Goal: Task Accomplishment & Management: Manage account settings

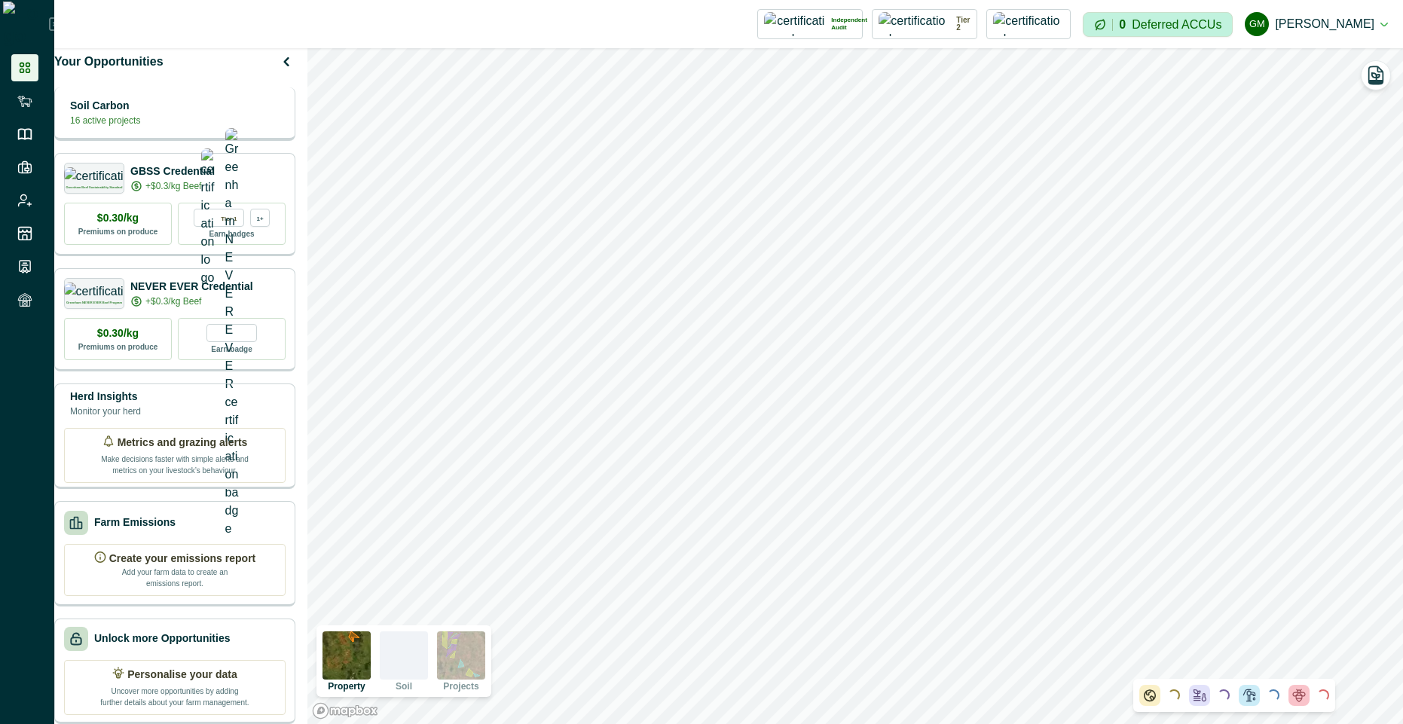
click at [246, 128] on div "Soil Carbon 16 active projects" at bounding box center [175, 113] width 222 height 30
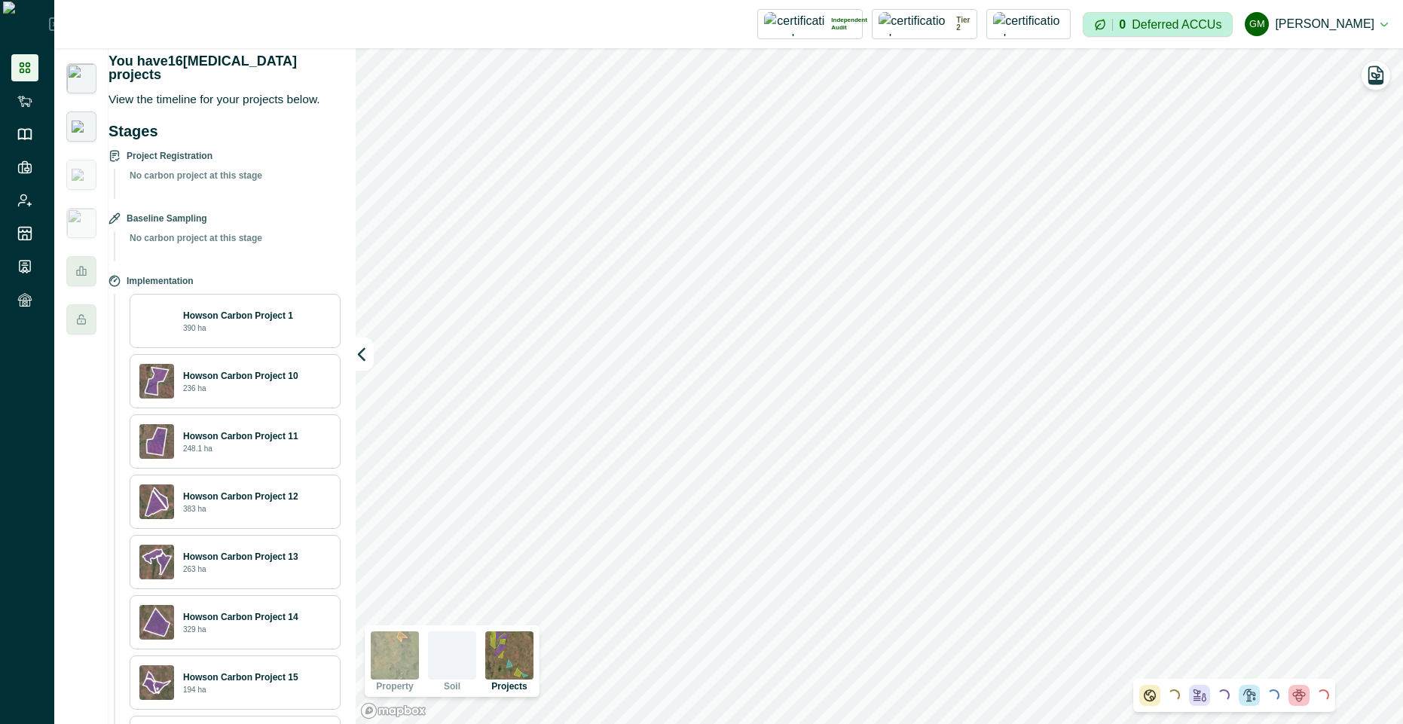
click at [78, 121] on img at bounding box center [82, 127] width 20 height 12
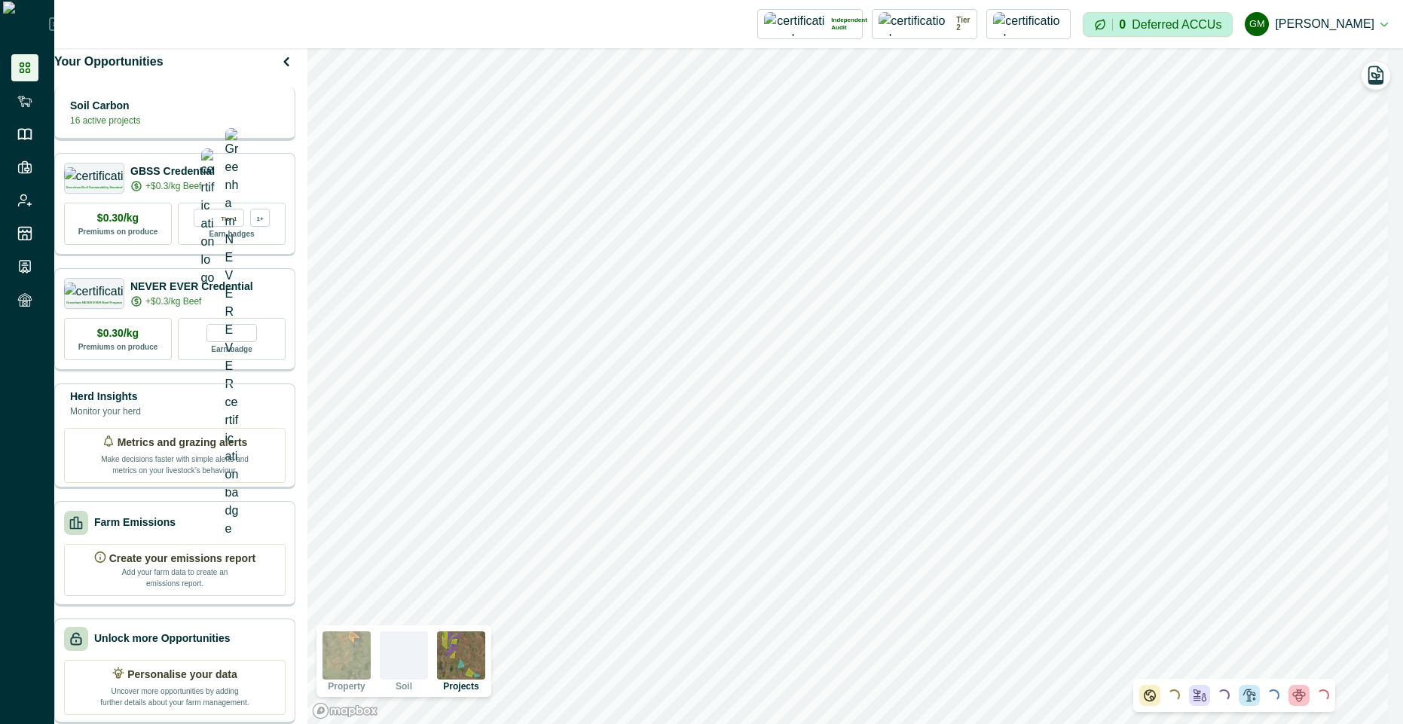
click at [140, 114] on p "Soil Carbon" at bounding box center [105, 106] width 70 height 16
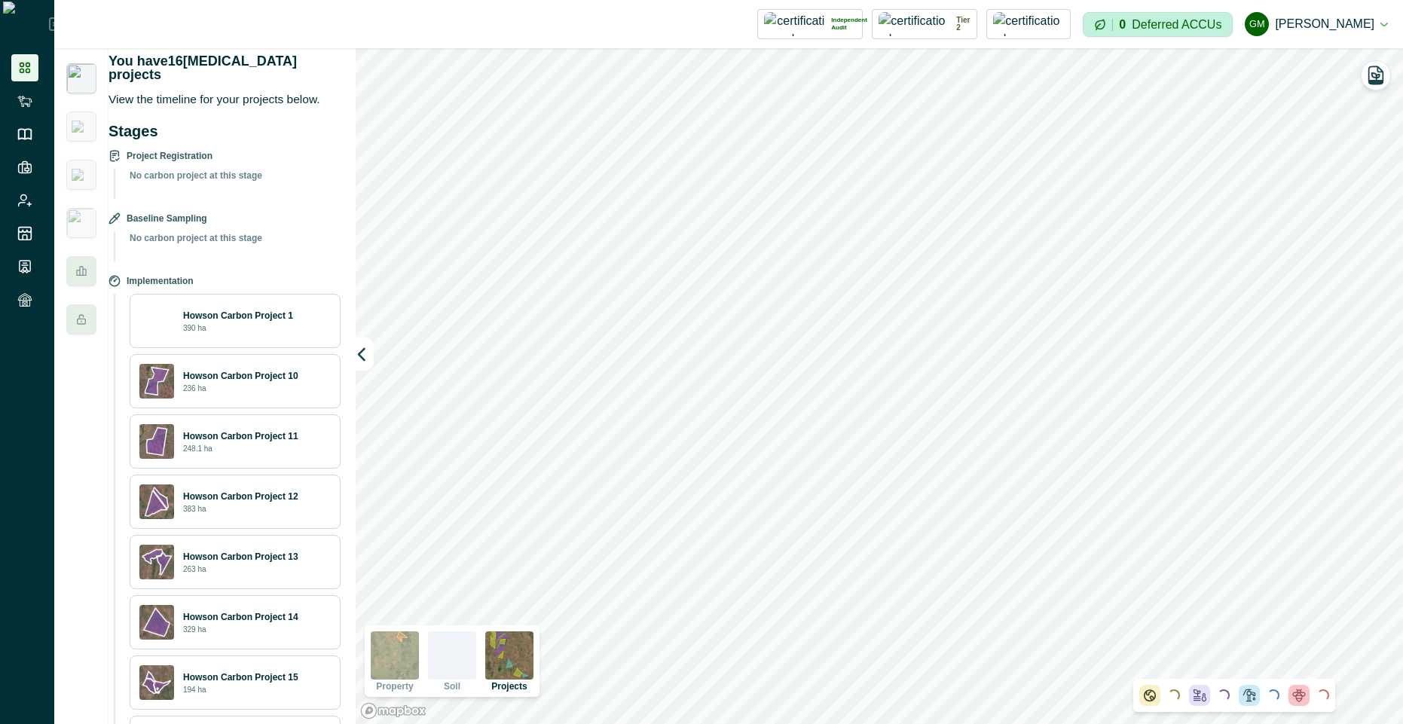
click at [272, 312] on p "Howson Carbon Project 1" at bounding box center [238, 316] width 110 height 14
click at [166, 312] on div "Howson Carbon Project 1 390 ha" at bounding box center [234, 321] width 191 height 35
click at [174, 385] on img at bounding box center [156, 381] width 35 height 35
click at [268, 372] on p "Howson Carbon Project 10" at bounding box center [240, 376] width 115 height 14
click at [1347, 26] on button "GM [PERSON_NAME]" at bounding box center [1316, 24] width 143 height 36
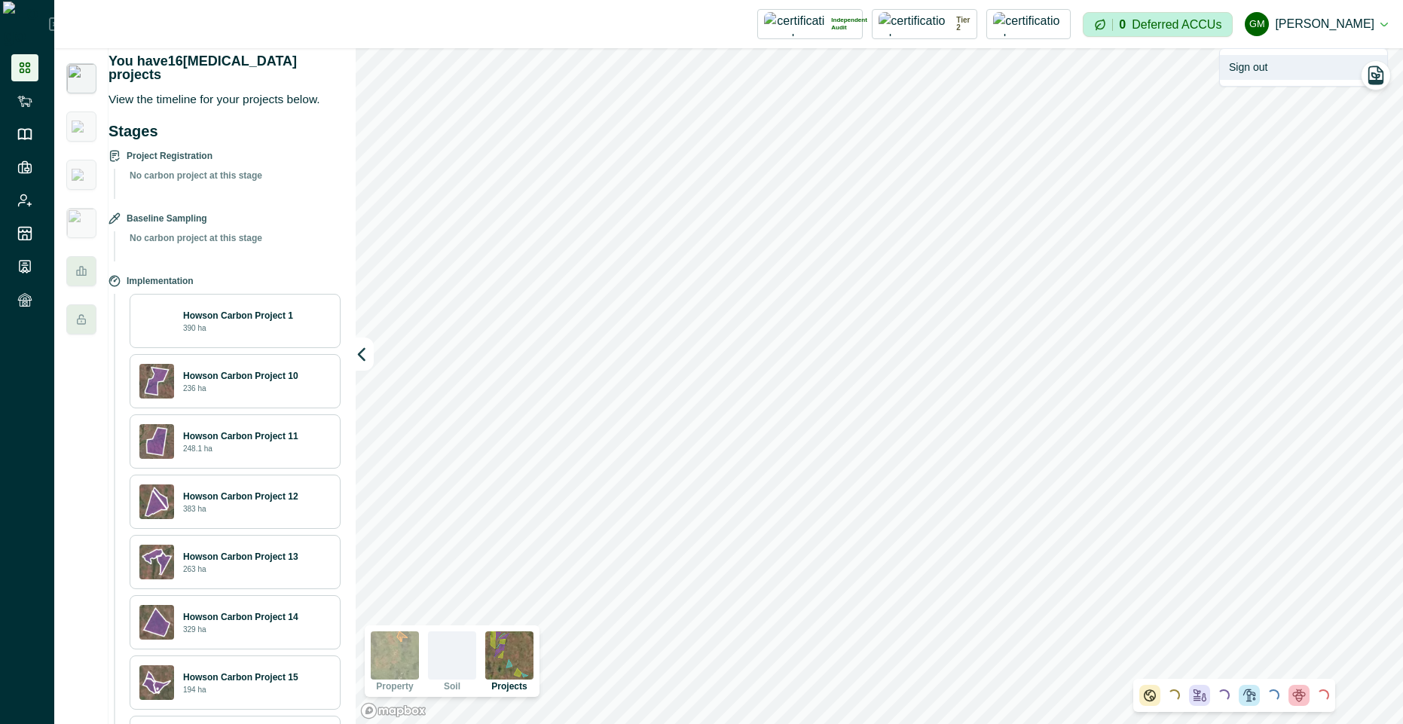
click at [1285, 73] on button "Sign out" at bounding box center [1303, 67] width 167 height 25
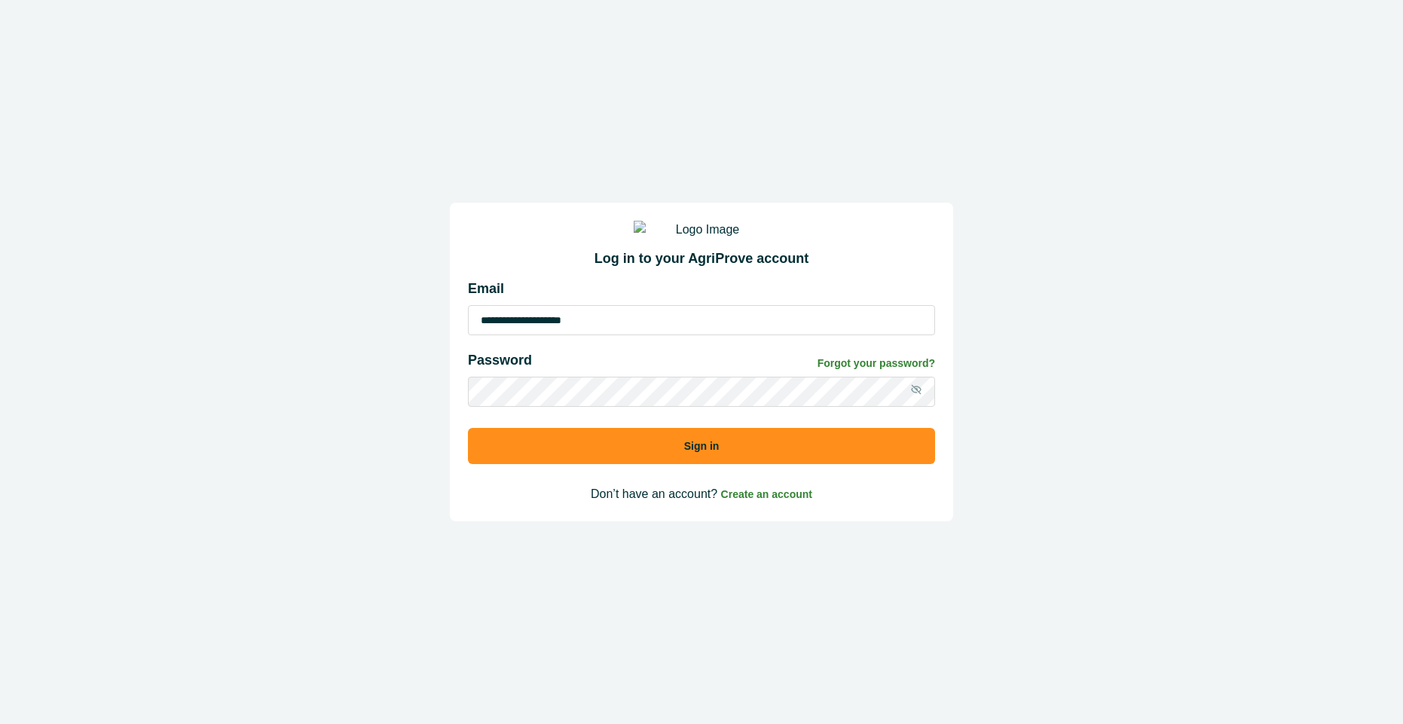
click at [560, 332] on input "**********" at bounding box center [701, 320] width 467 height 30
type input "**********"
click at [629, 457] on button "Sign in" at bounding box center [701, 446] width 467 height 36
